Goal: Task Accomplishment & Management: Manage account settings

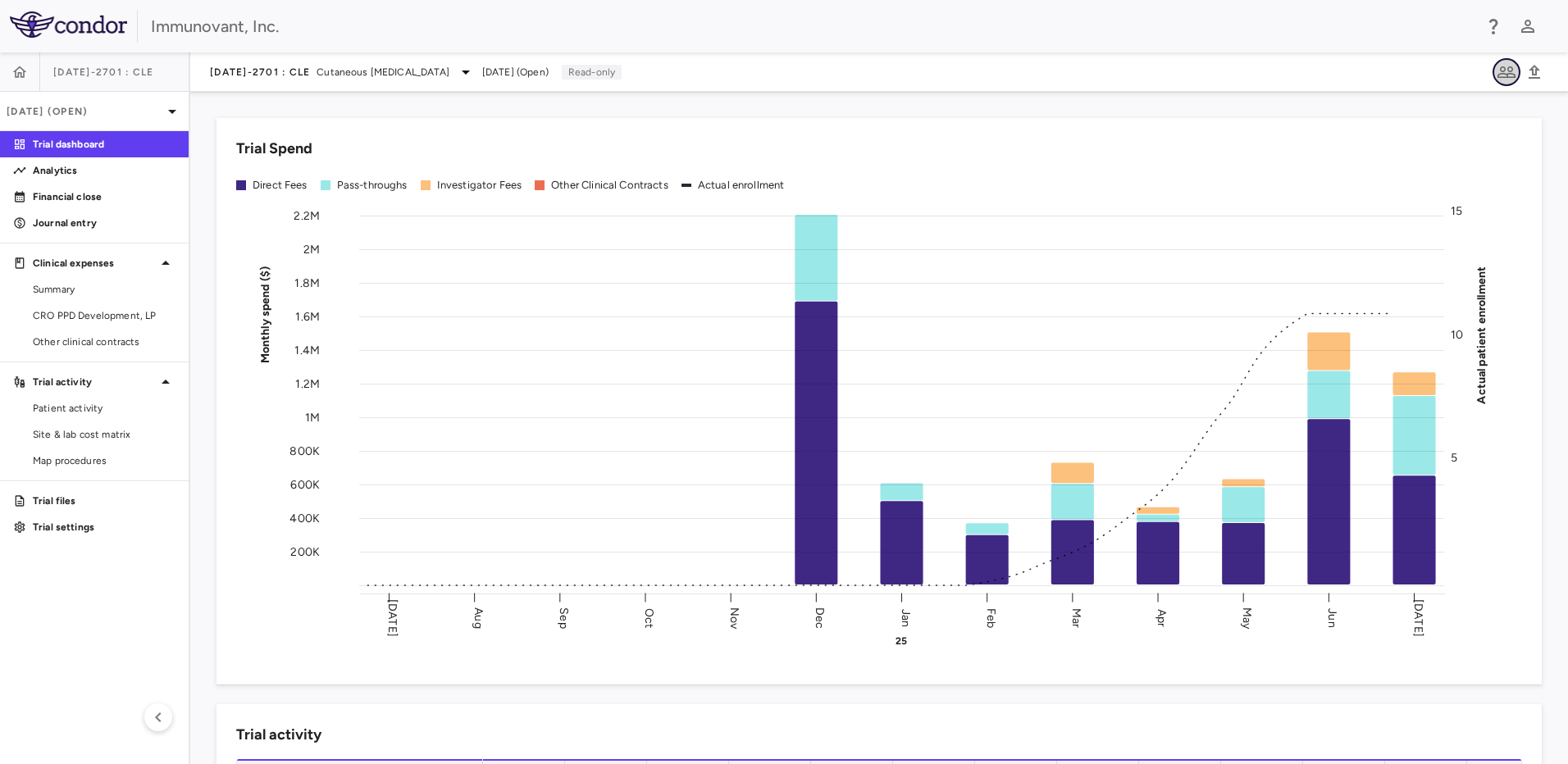
click at [1507, 63] on icon "button" at bounding box center [1506, 72] width 19 height 19
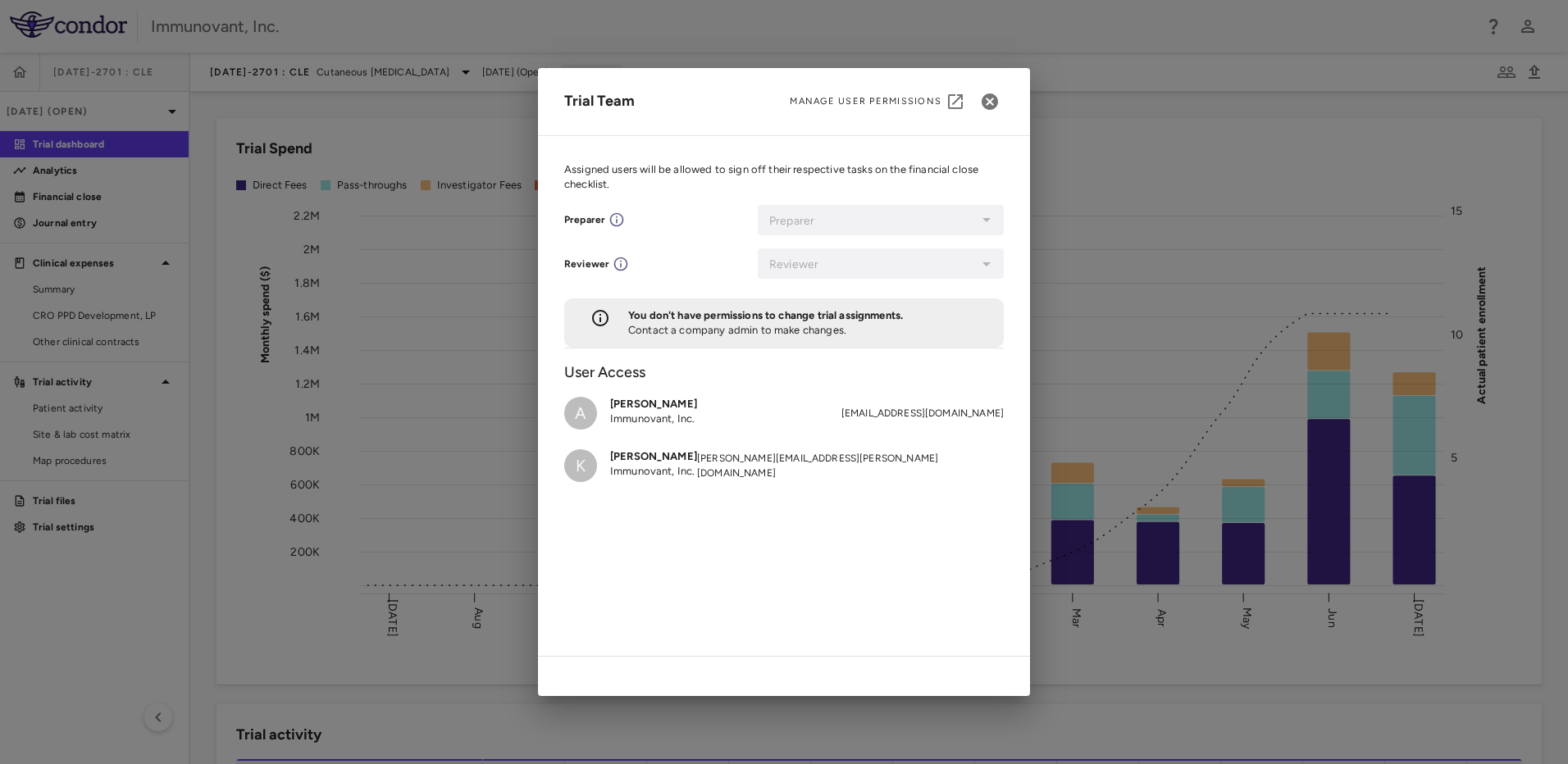
click at [915, 99] on span "Manage User Permissions" at bounding box center [865, 102] width 151 height 13
